Goal: Task Accomplishment & Management: Use online tool/utility

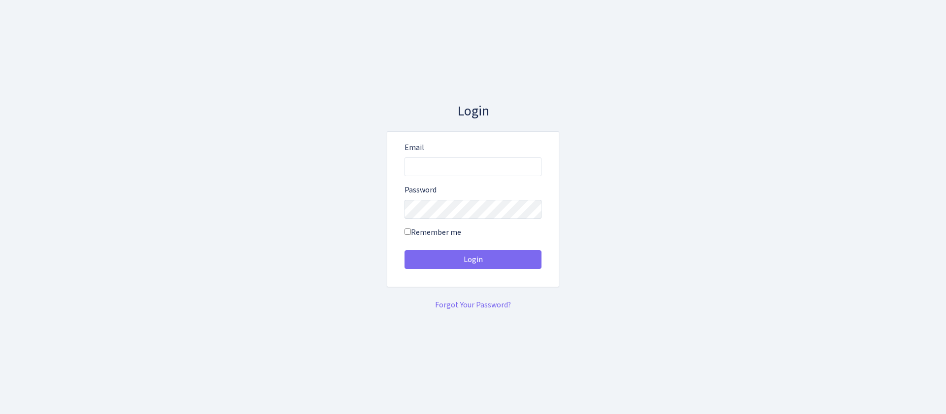
type input "[EMAIL_ADDRESS][DOMAIN_NAME]"
click at [405, 250] on button "Login" at bounding box center [473, 259] width 137 height 19
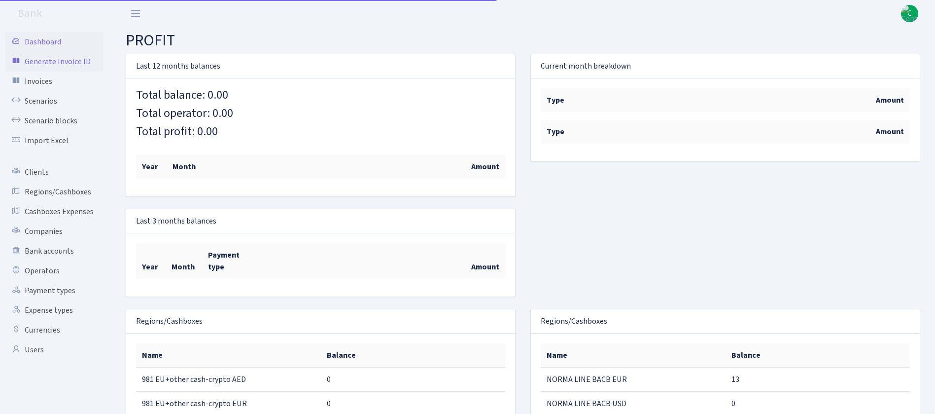
click at [63, 67] on link "Generate Invoice ID" at bounding box center [54, 62] width 99 height 20
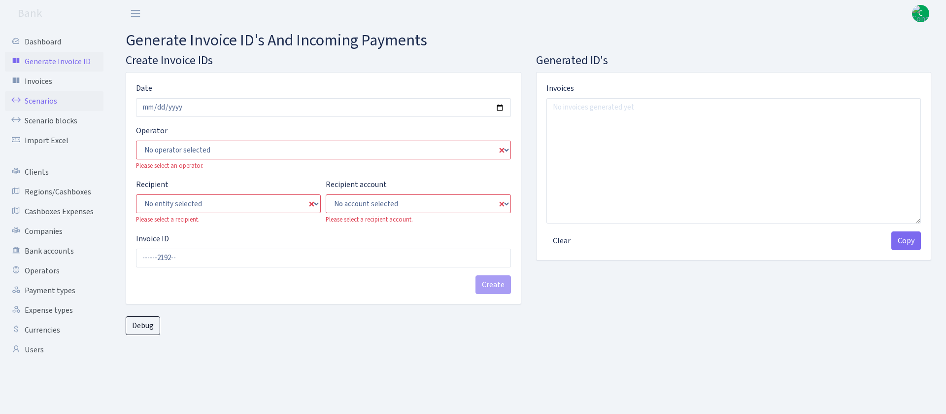
click at [44, 102] on link "Scenarios" at bounding box center [54, 101] width 99 height 20
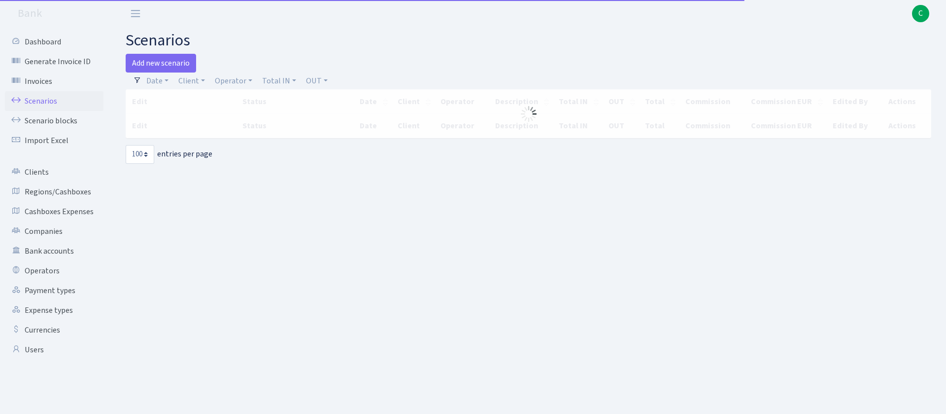
select select "100"
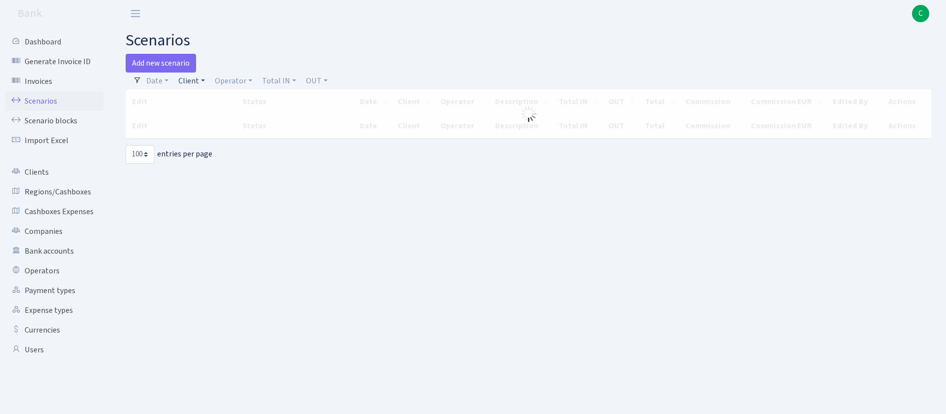
click at [200, 83] on link "Client" at bounding box center [191, 80] width 35 height 17
click at [227, 84] on link "Operator" at bounding box center [233, 80] width 45 height 17
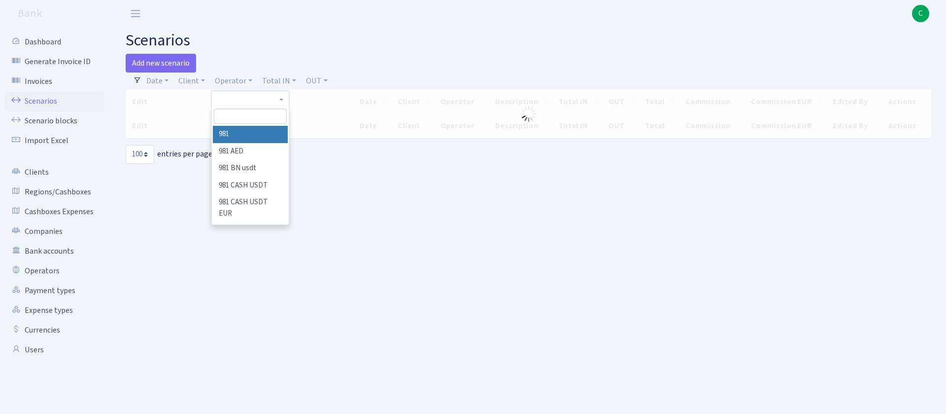
click at [230, 111] on input "search" at bounding box center [250, 115] width 73 height 15
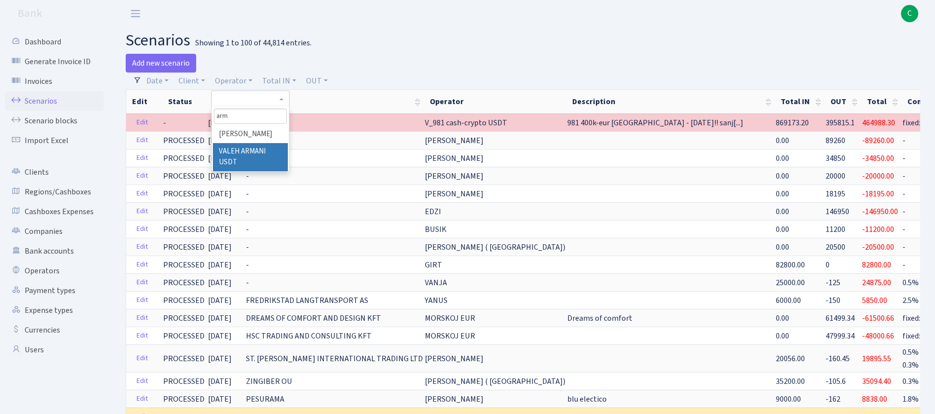
type input "arm"
click at [246, 154] on li "VALEH ARMANI USDT" at bounding box center [250, 157] width 75 height 28
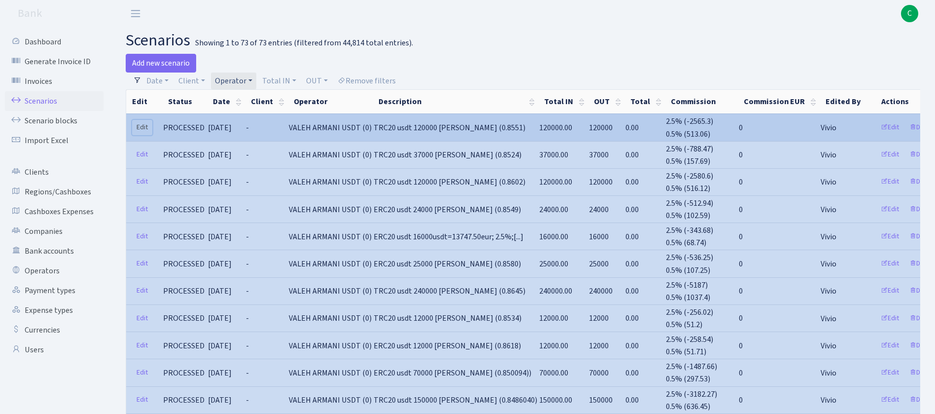
click at [141, 127] on link "Edit" at bounding box center [142, 127] width 20 height 15
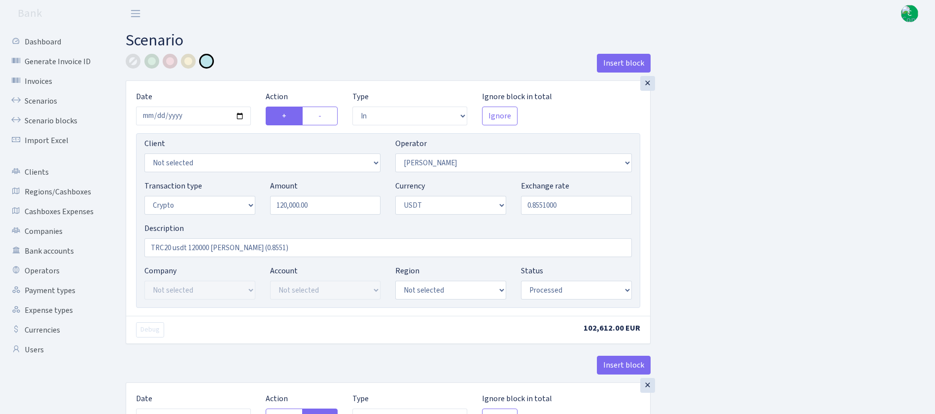
select select "in"
select select "68"
select select "3"
select select "6"
select select "processed"
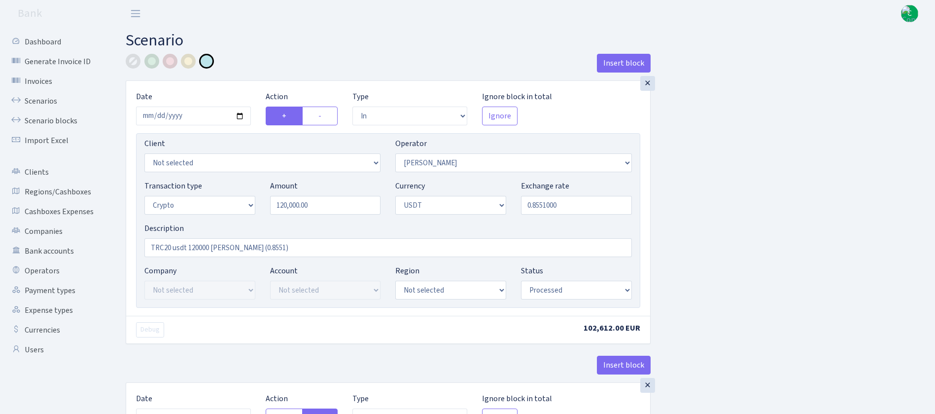
select select "commission"
select select "68"
select select "processed"
select select "in"
select select "178"
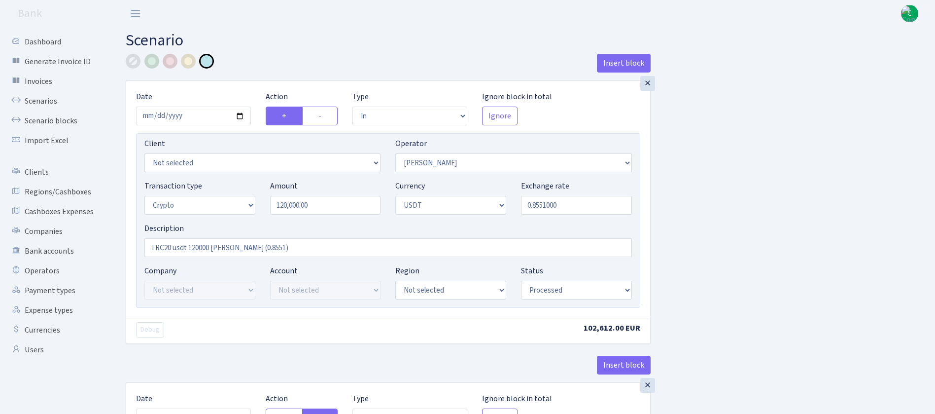
select select "2"
select select "6"
select select "20"
select select "61"
select select "processed"
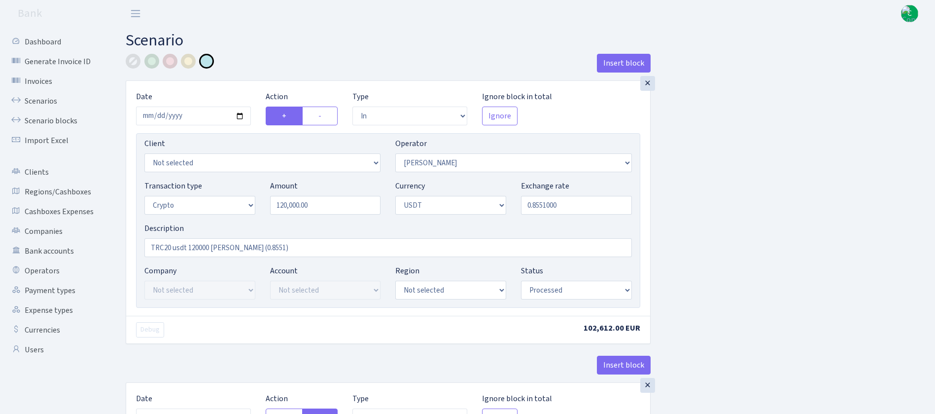
select select "out"
select select "178"
select select "15"
select select "6"
select select "processed"
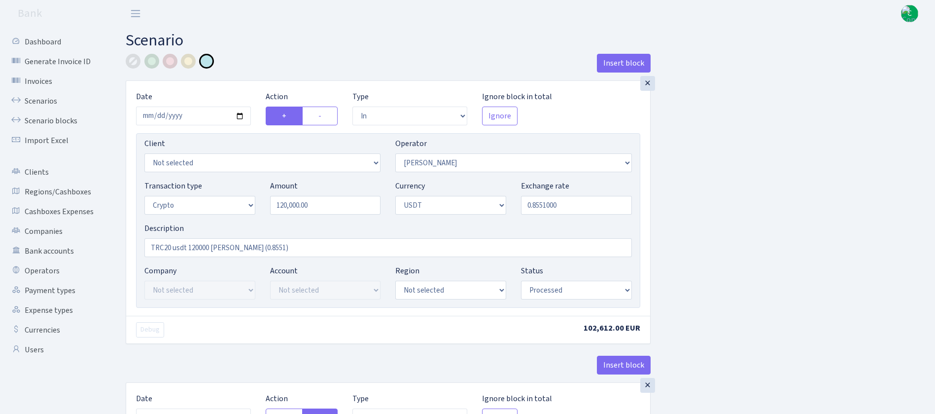
select select "commission"
select select "67"
select select "processed"
click at [39, 38] on link "Dashboard" at bounding box center [54, 42] width 99 height 20
